Goal: Information Seeking & Learning: Learn about a topic

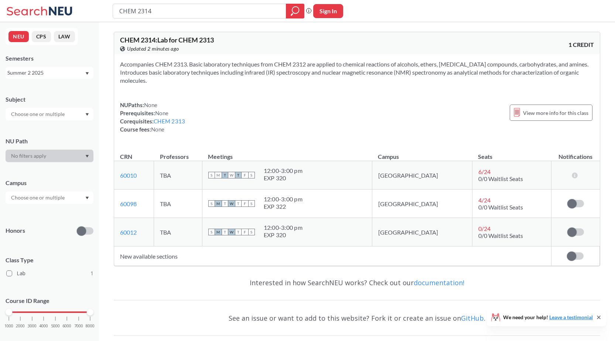
click at [263, 97] on div "Accompanies CHEM 2313. Basic laboratory techniques from CHEM 2312 are applied t…" at bounding box center [357, 99] width 486 height 91
click at [311, 98] on div "Accompanies CHEM 2313. Basic laboratory techniques from CHEM 2312 are applied t…" at bounding box center [357, 99] width 486 height 91
click at [88, 73] on icon "Dropdown arrow" at bounding box center [87, 73] width 3 height 3
click at [51, 90] on div "Fall 2025" at bounding box center [51, 89] width 83 height 8
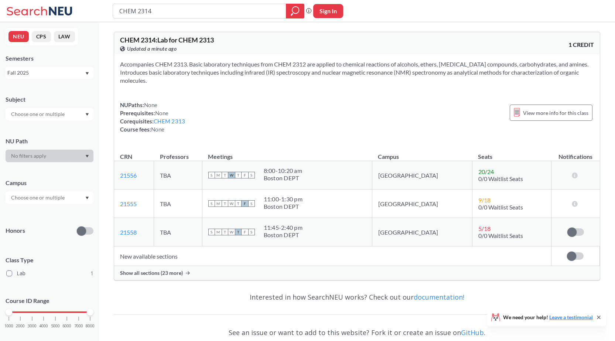
click at [174, 13] on input "CHEM 2314" at bounding box center [200, 11] width 162 height 13
type input "CHEM 2313"
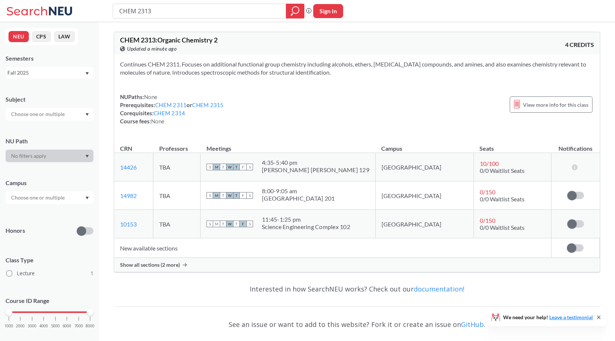
click at [164, 263] on span "Show all sections (2 more)" at bounding box center [150, 264] width 60 height 7
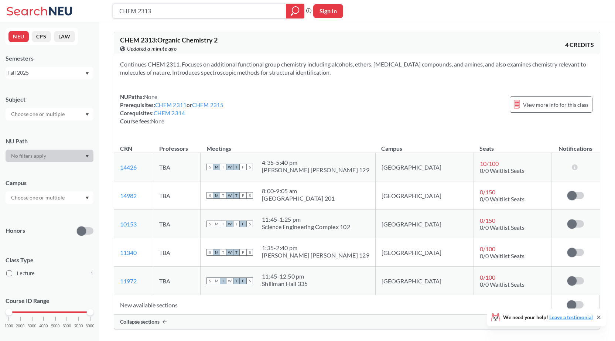
click at [168, 9] on input "CHEM 2313" at bounding box center [200, 11] width 162 height 13
type input "CHEM 2311"
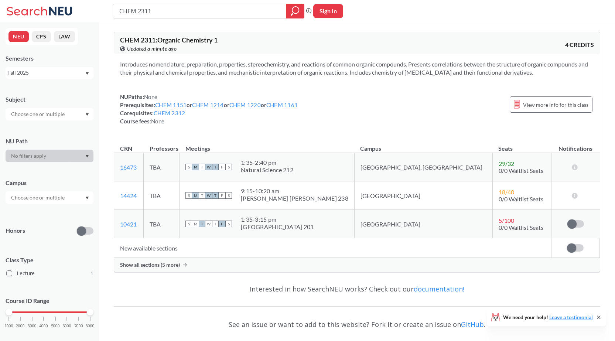
click at [165, 265] on span "Show all sections (5 more)" at bounding box center [150, 264] width 60 height 7
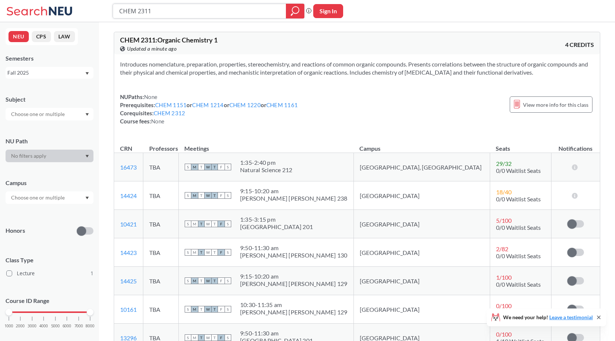
click at [218, 12] on input "CHEM 2311" at bounding box center [200, 11] width 162 height 13
type input "CHEM 2313"
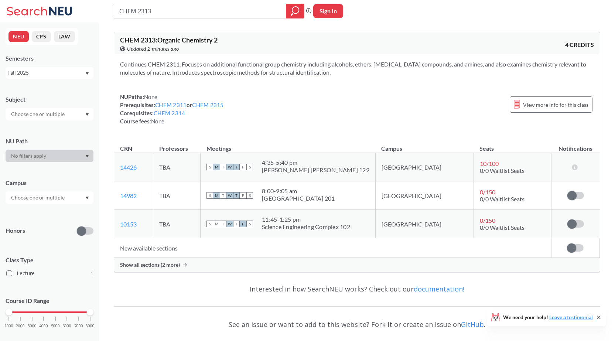
click at [150, 264] on span "Show all sections (2 more)" at bounding box center [150, 264] width 60 height 7
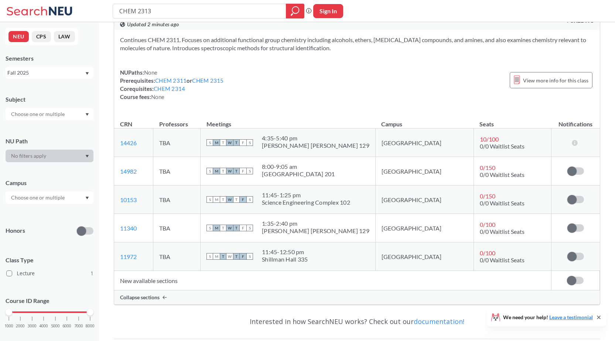
scroll to position [37, 0]
